Goal: Find specific page/section

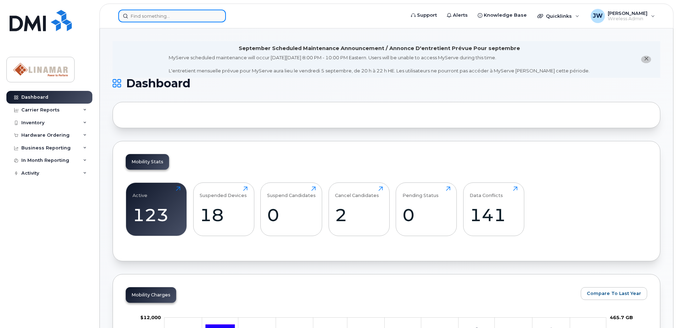
click at [216, 13] on div at bounding box center [172, 16] width 108 height 13
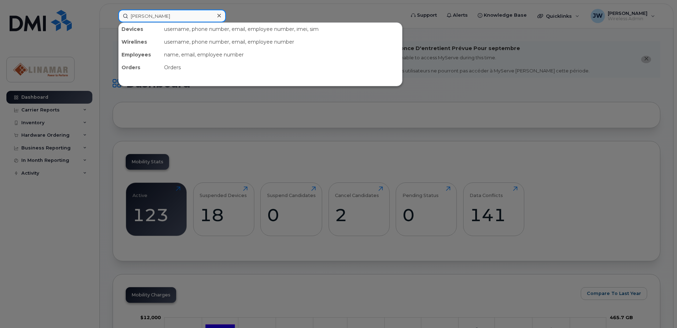
type input "[PERSON_NAME]"
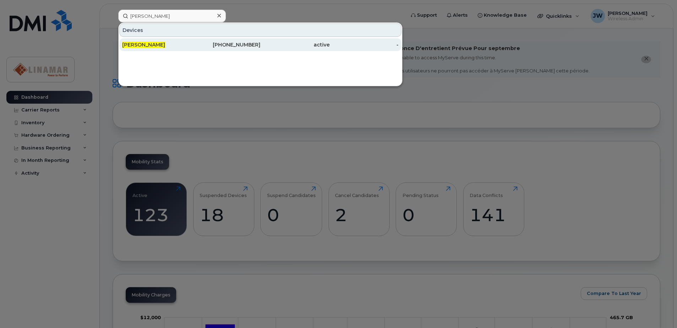
click at [179, 50] on div "[PERSON_NAME]" at bounding box center [156, 44] width 69 height 13
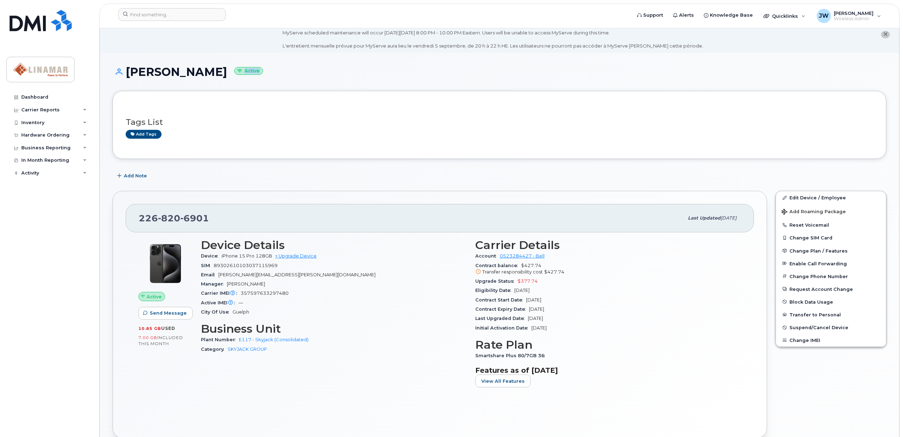
scroll to position [16, 0]
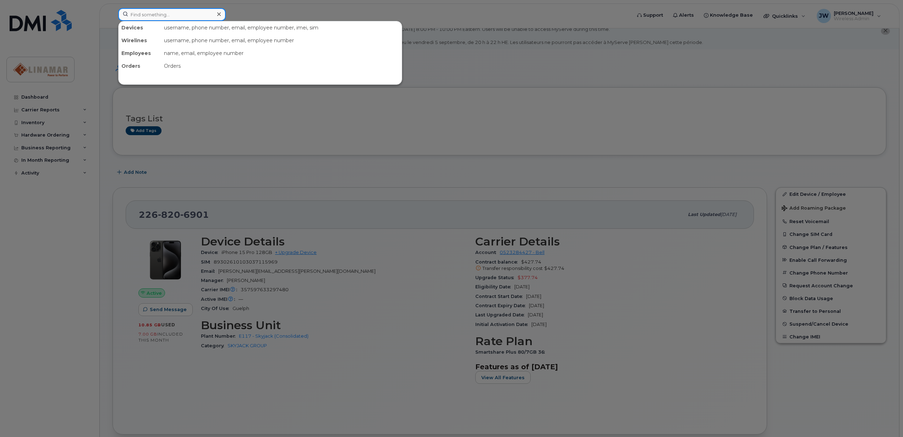
drag, startPoint x: 143, startPoint y: 12, endPoint x: 150, endPoint y: 11, distance: 7.8
click at [143, 12] on input at bounding box center [172, 14] width 108 height 13
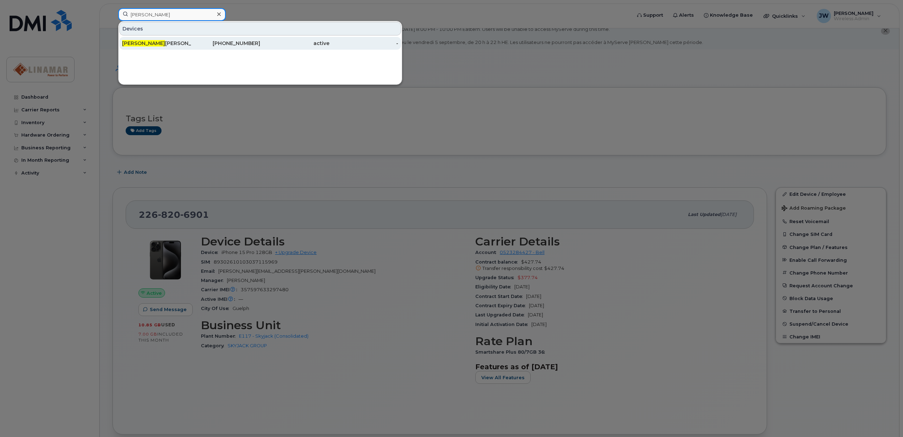
type input "kyle bru"
click at [151, 40] on div "Kyle Bru bacher" at bounding box center [156, 43] width 69 height 13
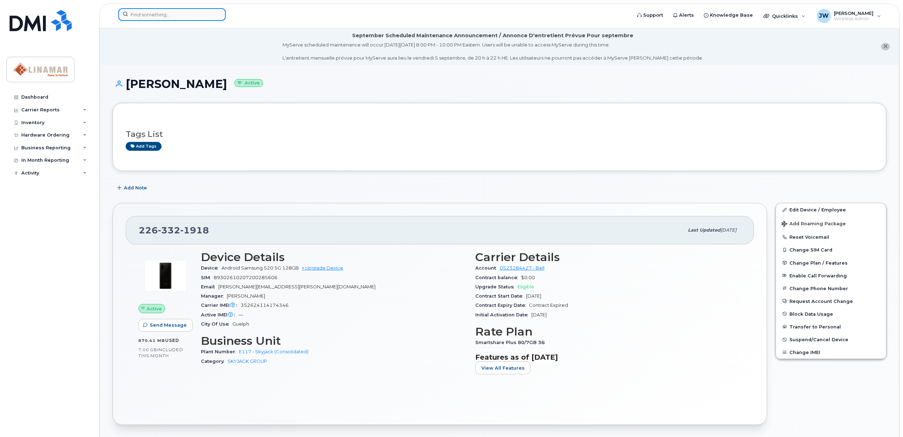
click at [177, 16] on input at bounding box center [172, 14] width 108 height 13
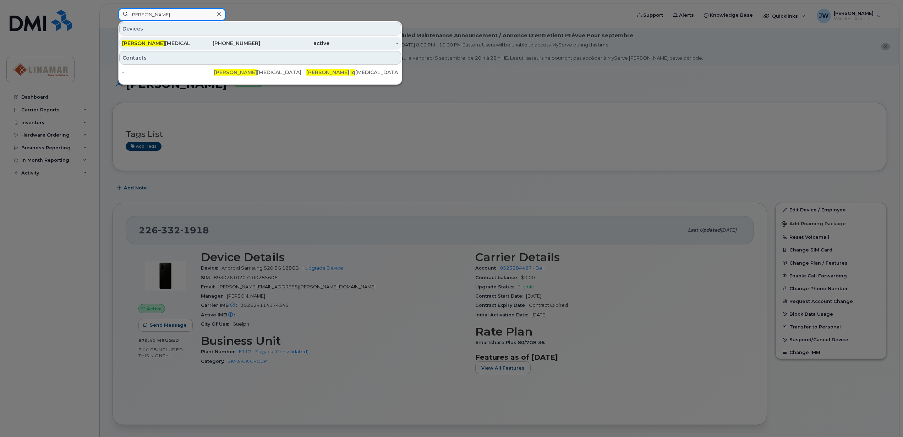
type input "aamir iq"
drag, startPoint x: 169, startPoint y: 44, endPoint x: 180, endPoint y: 53, distance: 14.6
click at [168, 43] on div "Aamir Iq bal" at bounding box center [156, 43] width 69 height 7
